Goal: Transaction & Acquisition: Purchase product/service

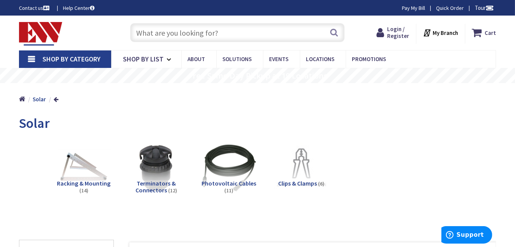
click at [185, 30] on input "text" at bounding box center [237, 32] width 215 height 19
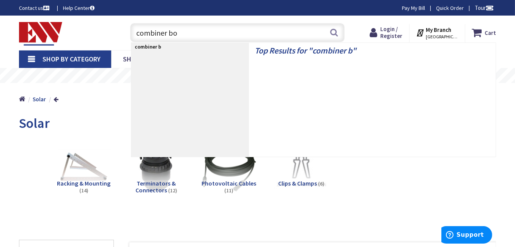
type input "combiner boc"
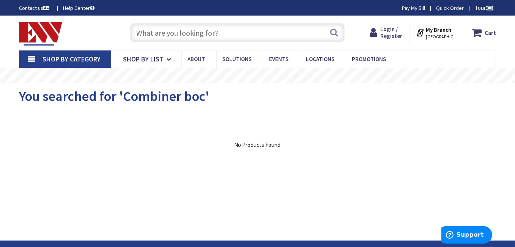
click at [184, 28] on input "text" at bounding box center [237, 32] width 215 height 19
type input "b"
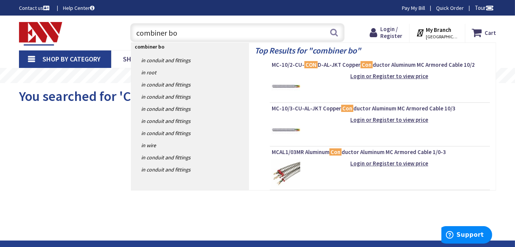
type input "combiner box"
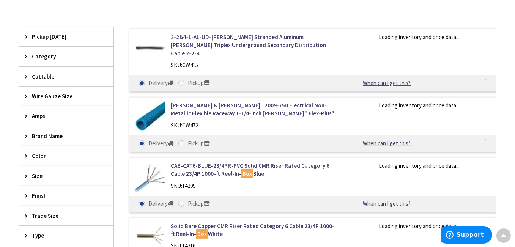
scroll to position [38, 0]
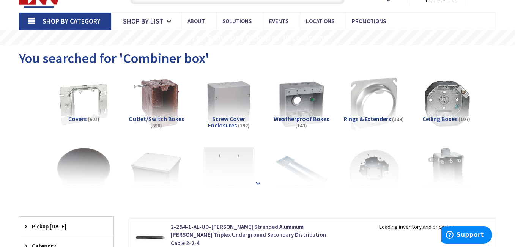
click at [262, 180] on strong at bounding box center [258, 183] width 9 height 8
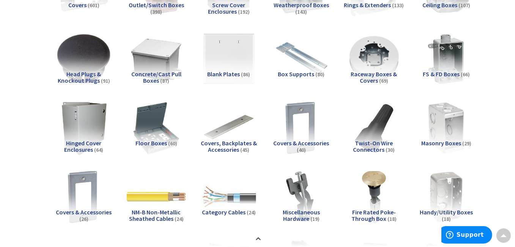
scroll to position [0, 0]
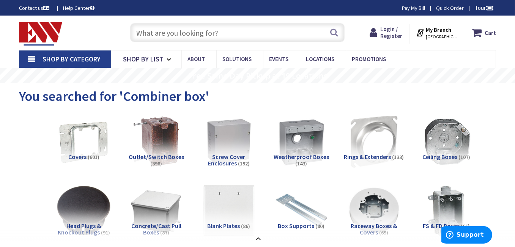
click at [37, 58] on link "Shop By Category" at bounding box center [65, 58] width 92 height 17
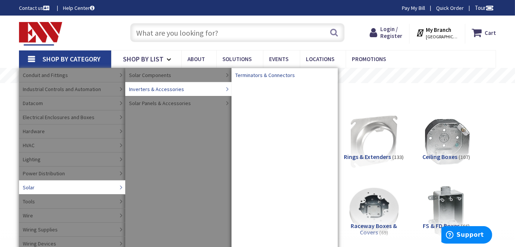
click at [249, 76] on span "Terminators & Connectors" at bounding box center [265, 75] width 60 height 8
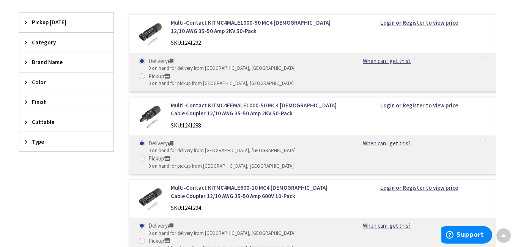
scroll to position [38, 0]
